Goal: Information Seeking & Learning: Check status

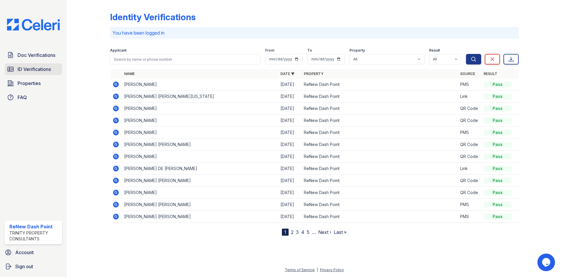
click at [29, 64] on link "ID Verifications" at bounding box center [33, 69] width 57 height 12
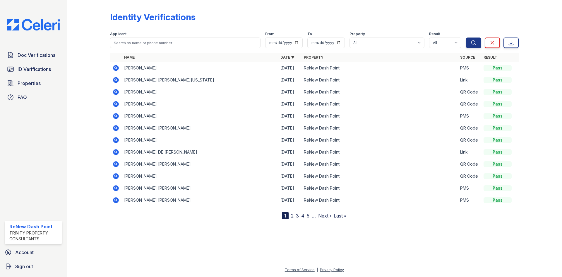
click at [293, 217] on link "2" at bounding box center [292, 216] width 3 height 6
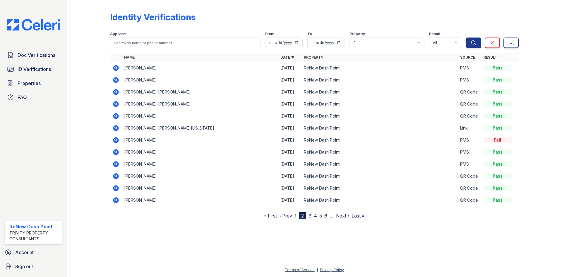
click at [312, 216] on link "3" at bounding box center [310, 216] width 3 height 6
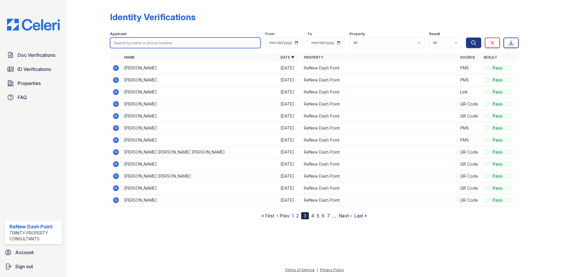
click at [187, 40] on input "search" at bounding box center [185, 42] width 151 height 11
click at [192, 44] on input "search" at bounding box center [185, 42] width 151 height 11
click at [205, 43] on input "search" at bounding box center [185, 42] width 151 height 11
click at [197, 42] on input "search" at bounding box center [185, 42] width 151 height 11
type input "Shangyue"
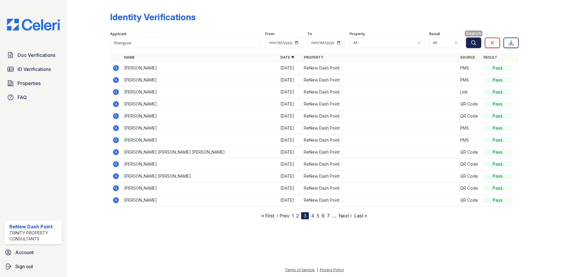
click at [478, 47] on button "Search" at bounding box center [473, 42] width 15 height 11
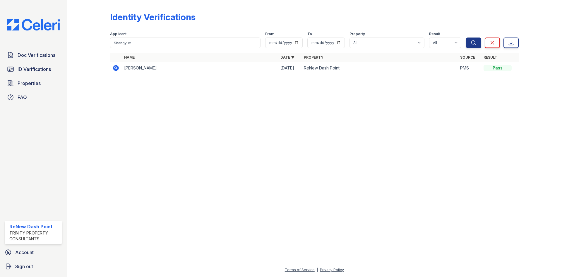
click at [118, 70] on icon at bounding box center [116, 68] width 6 height 6
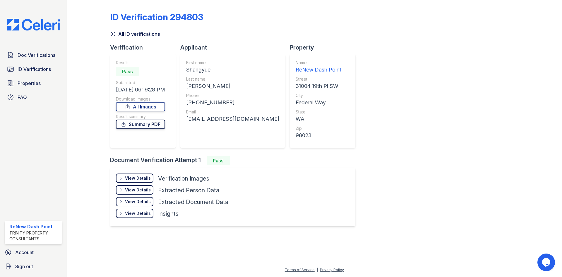
click at [138, 122] on link "Summary PDF" at bounding box center [140, 124] width 49 height 9
